Goal: Obtain resource: Obtain resource

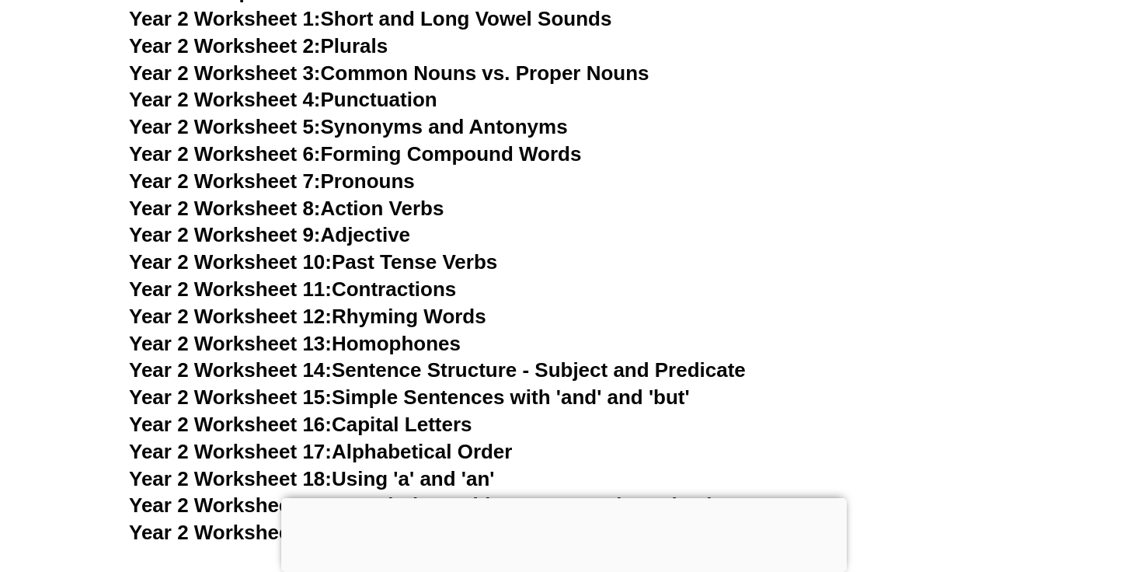
scroll to position [4385, 0]
click at [374, 48] on link "Year 2 Worksheet 2: Plurals" at bounding box center [258, 44] width 259 height 23
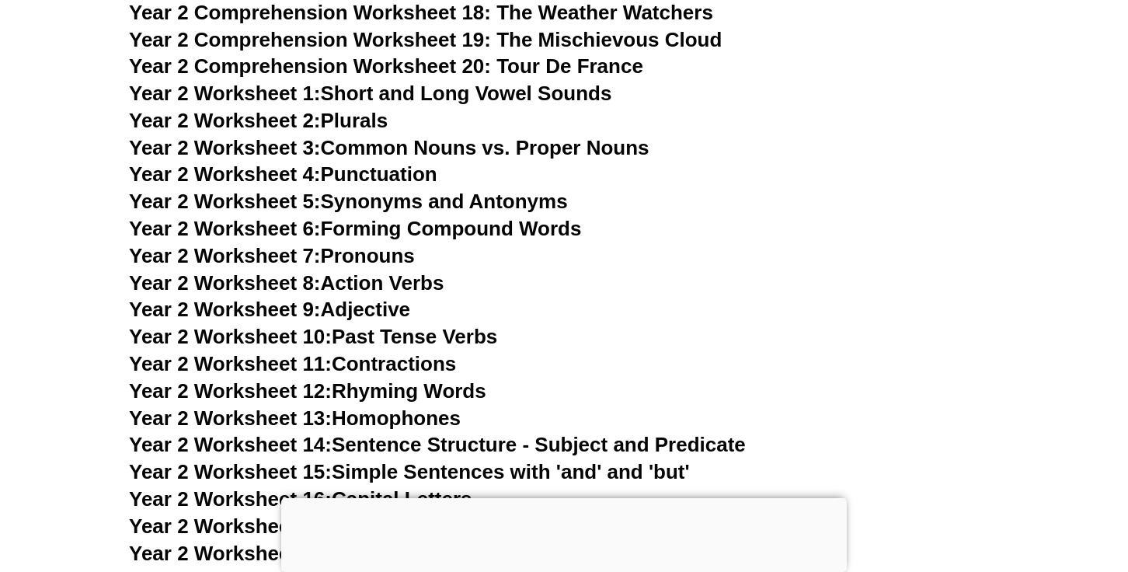
scroll to position [4303, 0]
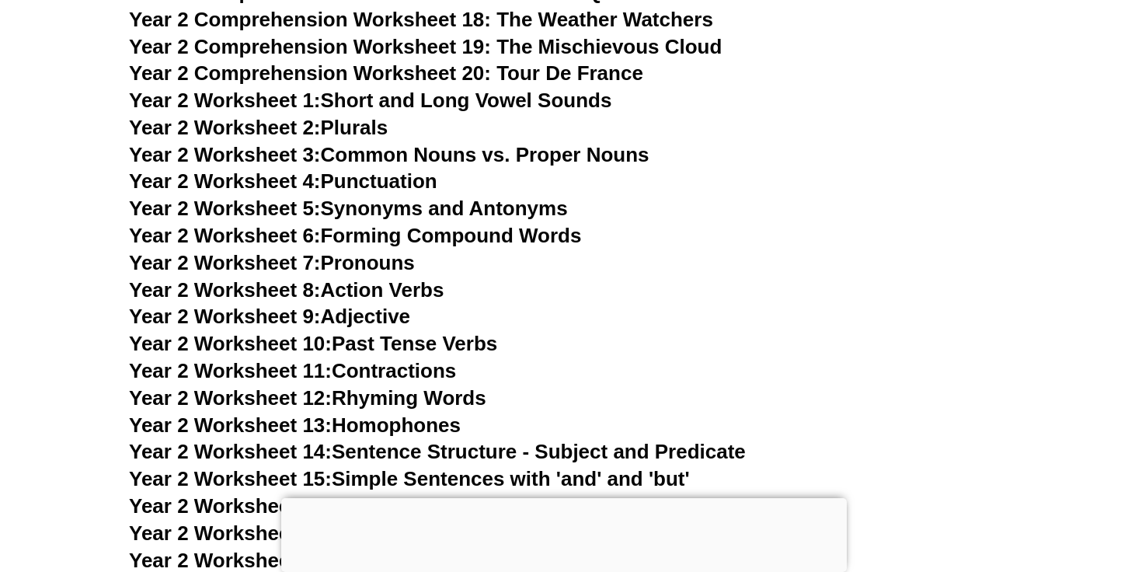
click at [459, 108] on link "Year 2 Worksheet 1: Short and Long Vowel Sounds" at bounding box center [370, 100] width 482 height 23
click at [375, 315] on link "Year 2 Worksheet 9: Adjective" at bounding box center [269, 316] width 281 height 23
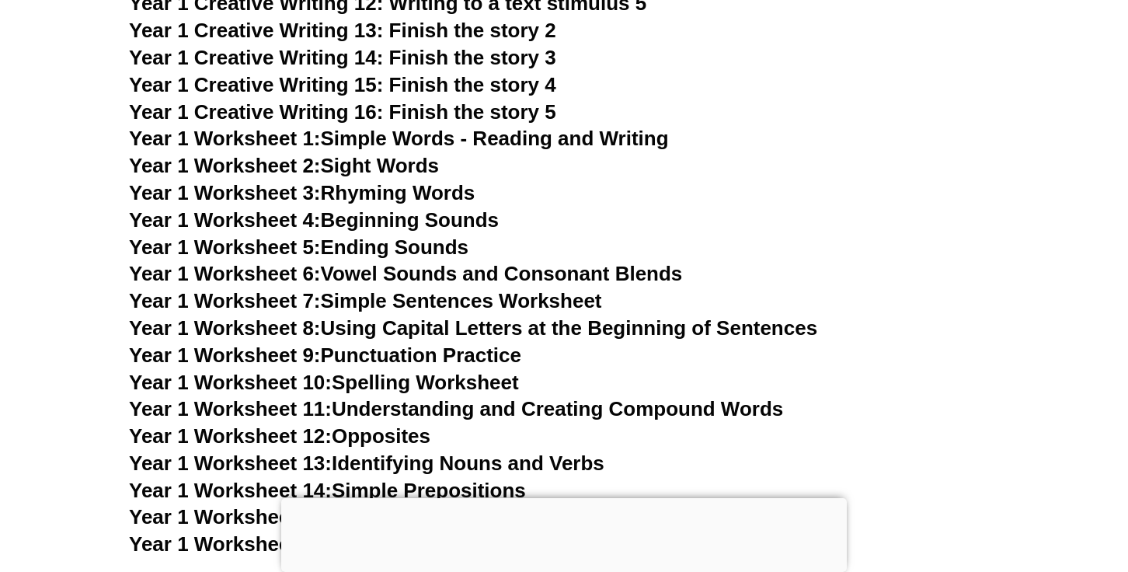
scroll to position [2929, 0]
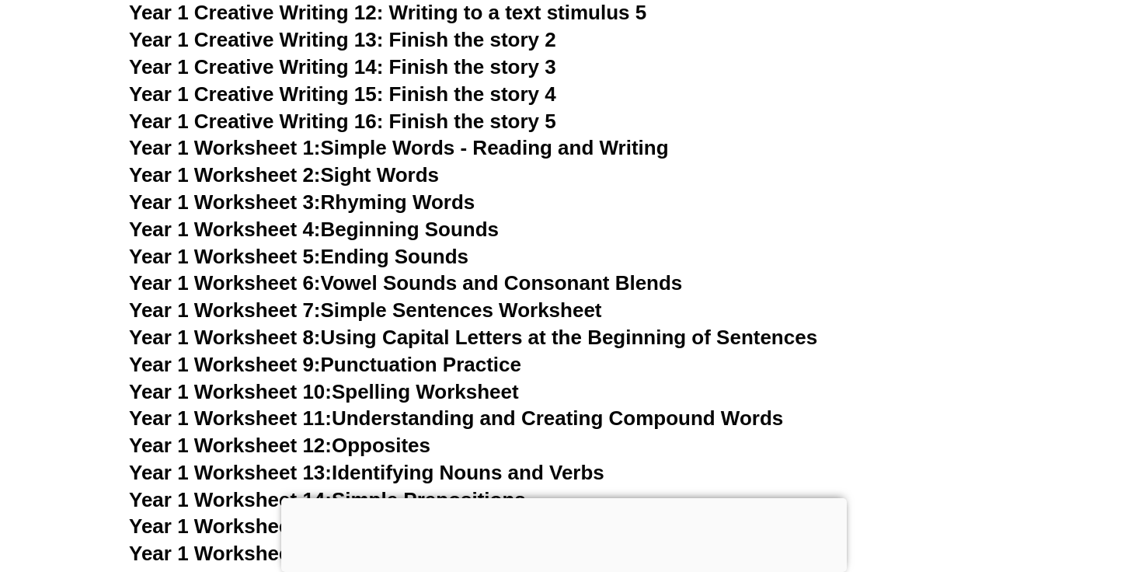
click at [399, 176] on link "Year 1 Worksheet 2: Sight Words" at bounding box center [284, 174] width 310 height 23
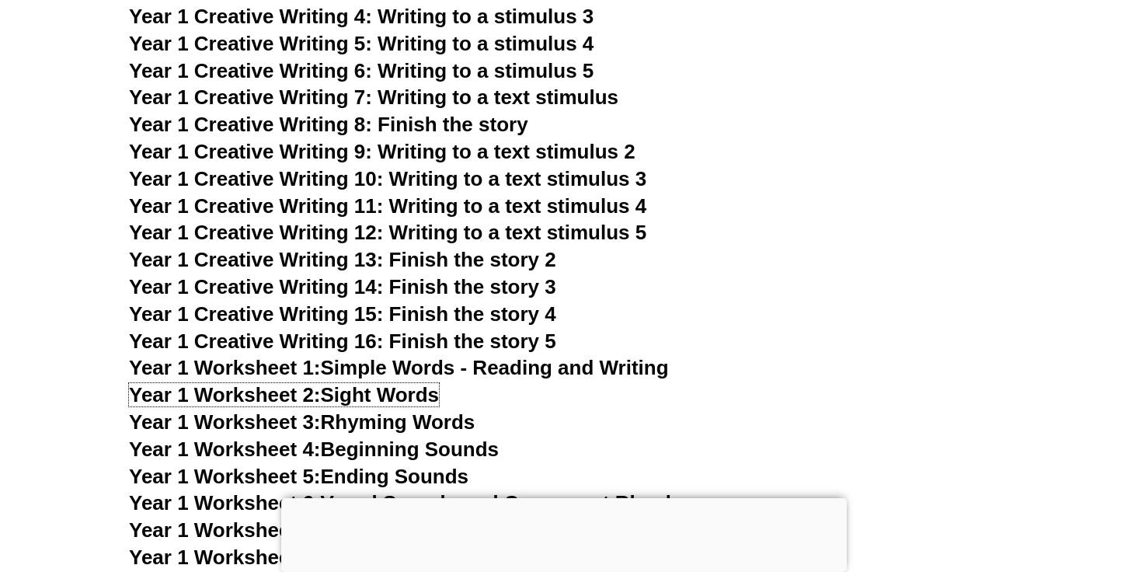
scroll to position [2710, 0]
click at [444, 447] on link "Year 1 Worksheet 4: Beginning Sounds" at bounding box center [314, 448] width 370 height 23
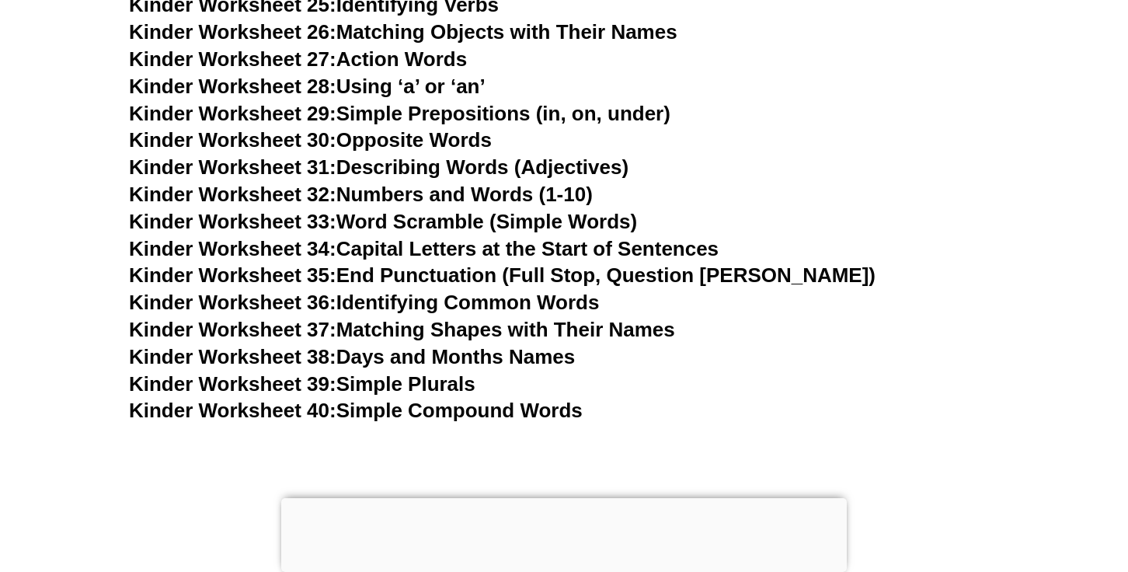
scroll to position [1320, 0]
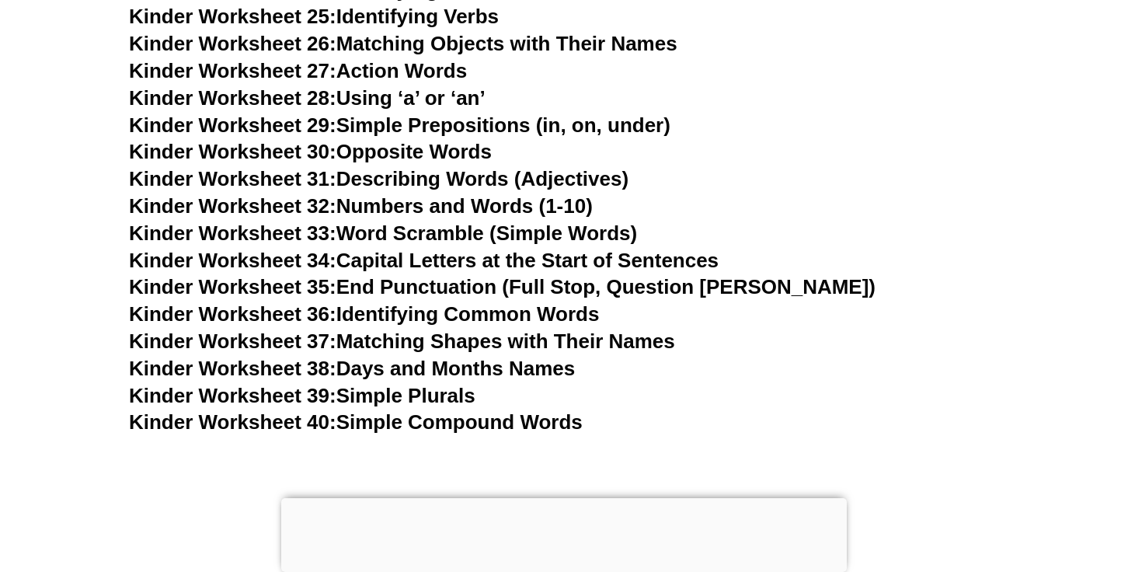
click at [557, 313] on link "Kinder Worksheet 36: Identifying Common Words" at bounding box center [364, 313] width 470 height 23
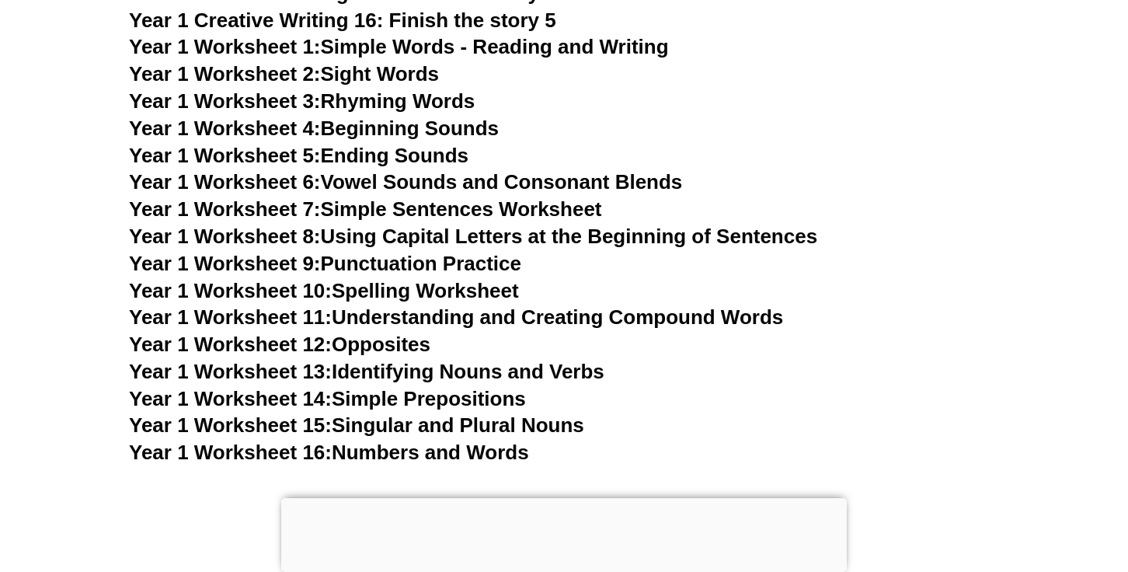
scroll to position [3041, 0]
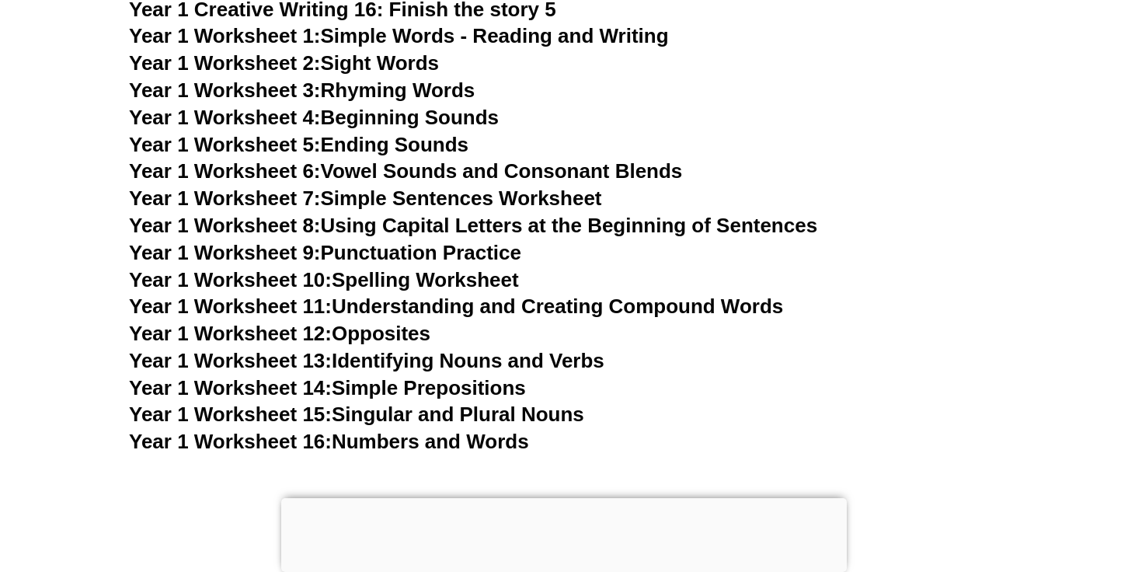
click at [580, 360] on link "Year 1 Worksheet 13: Identifying Nouns and Verbs" at bounding box center [366, 360] width 475 height 23
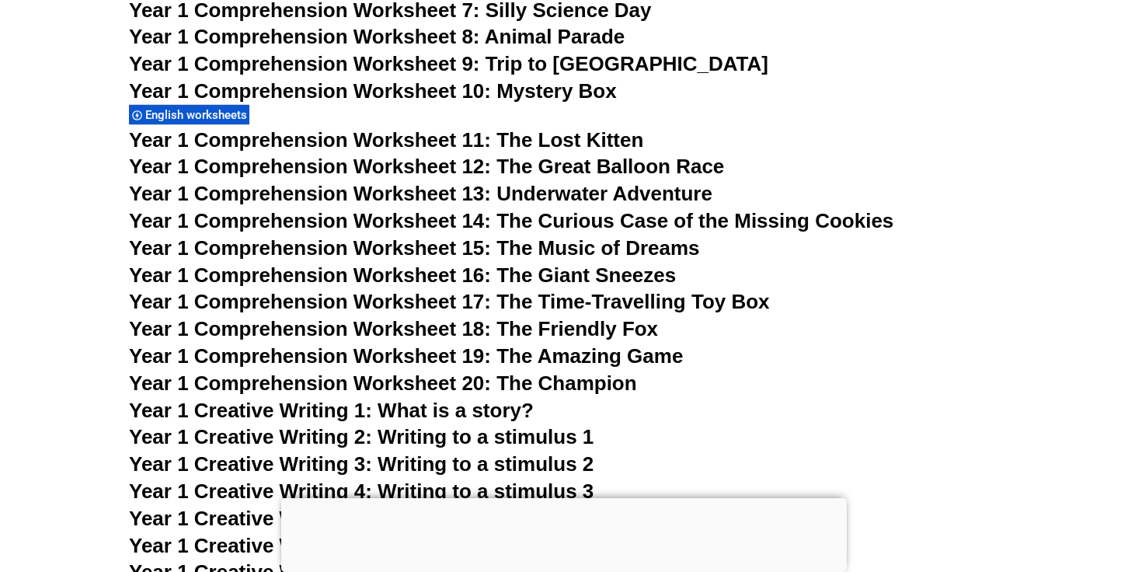
scroll to position [2231, 0]
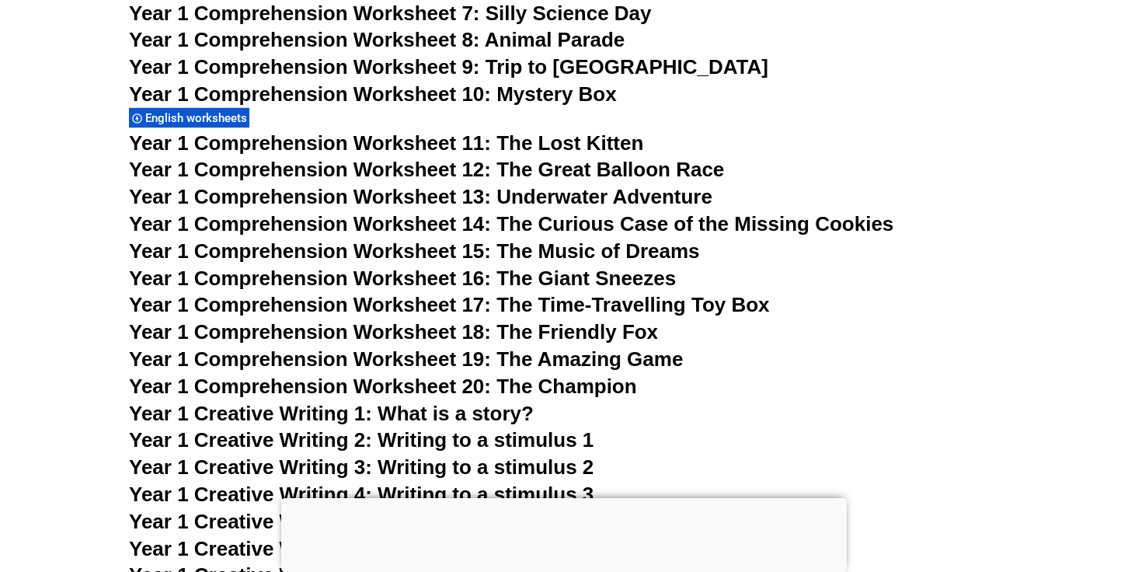
click at [549, 138] on span "Year 1 Comprehension Worksheet 11: The Lost Kitten" at bounding box center [386, 142] width 514 height 23
click at [596, 142] on span "Year 1 Comprehension Worksheet 11: The Lost Kitten" at bounding box center [386, 142] width 514 height 23
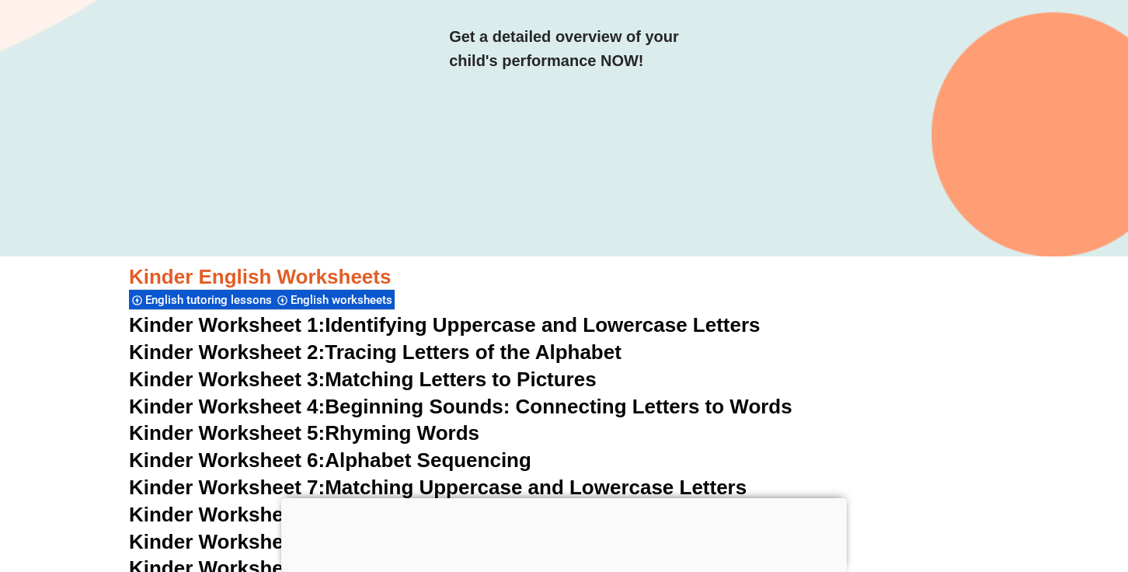
scroll to position [338, 0]
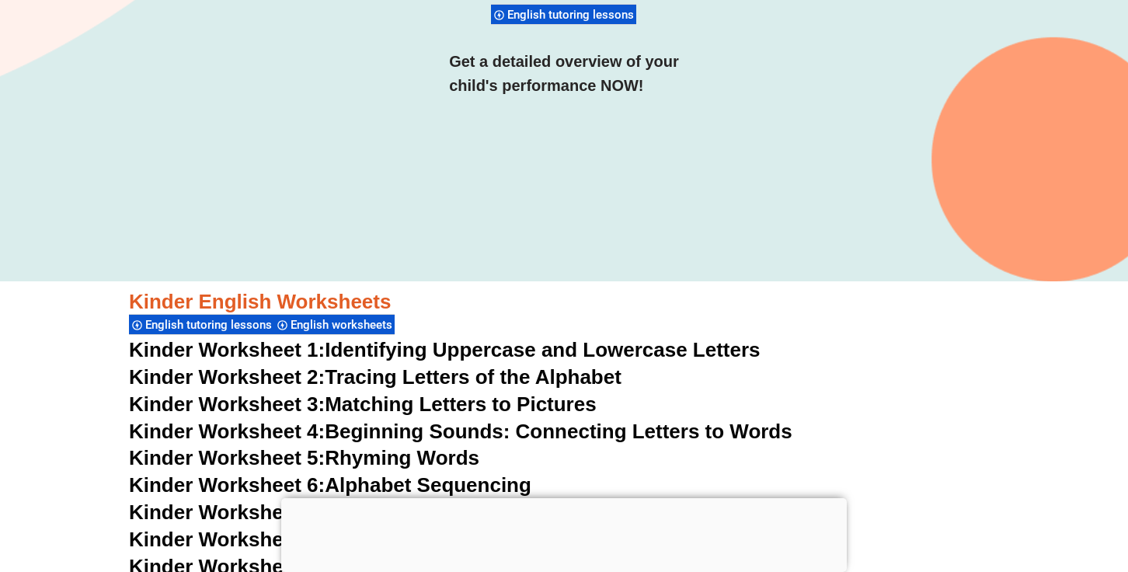
click at [597, 374] on link "Kinder Worksheet 2: Tracing Letters of the Alphabet" at bounding box center [375, 376] width 493 height 23
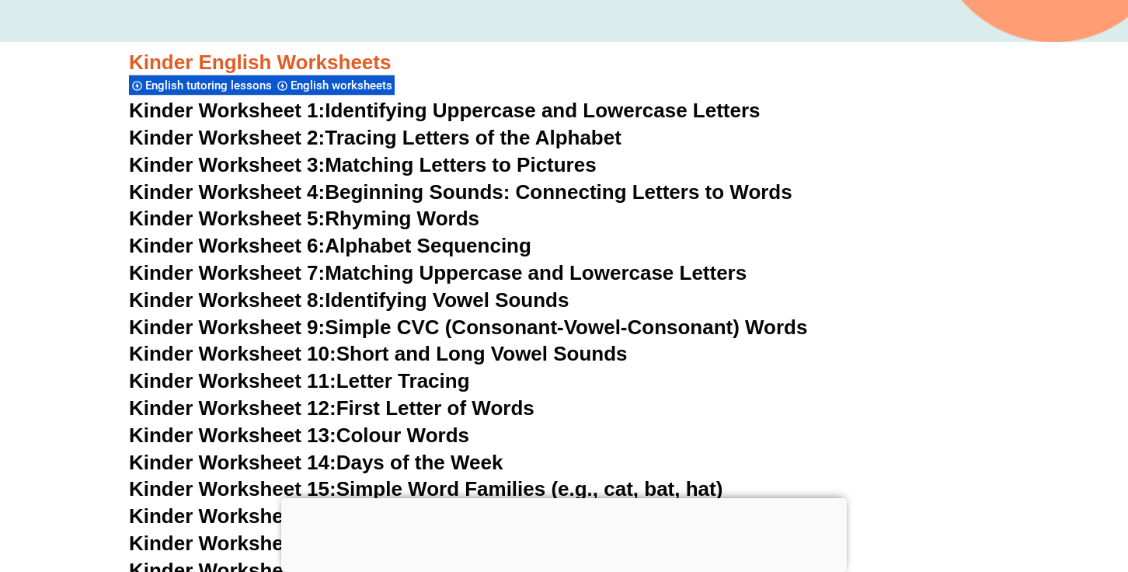
scroll to position [607, 0]
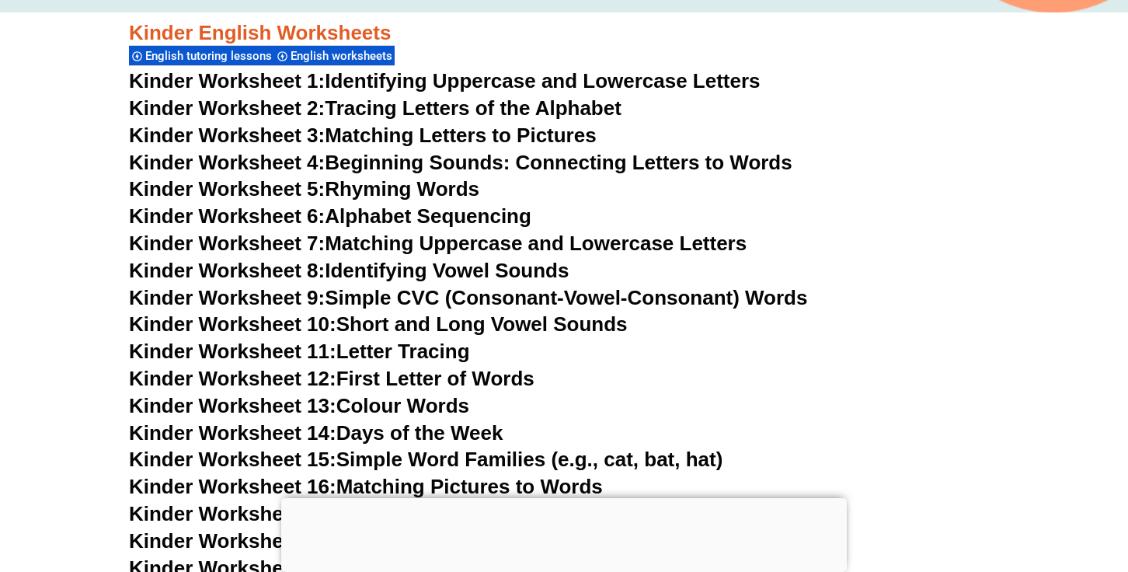
click at [445, 351] on link "Kinder Worksheet 11: Letter Tracing" at bounding box center [299, 350] width 341 height 23
